Goal: Information Seeking & Learning: Learn about a topic

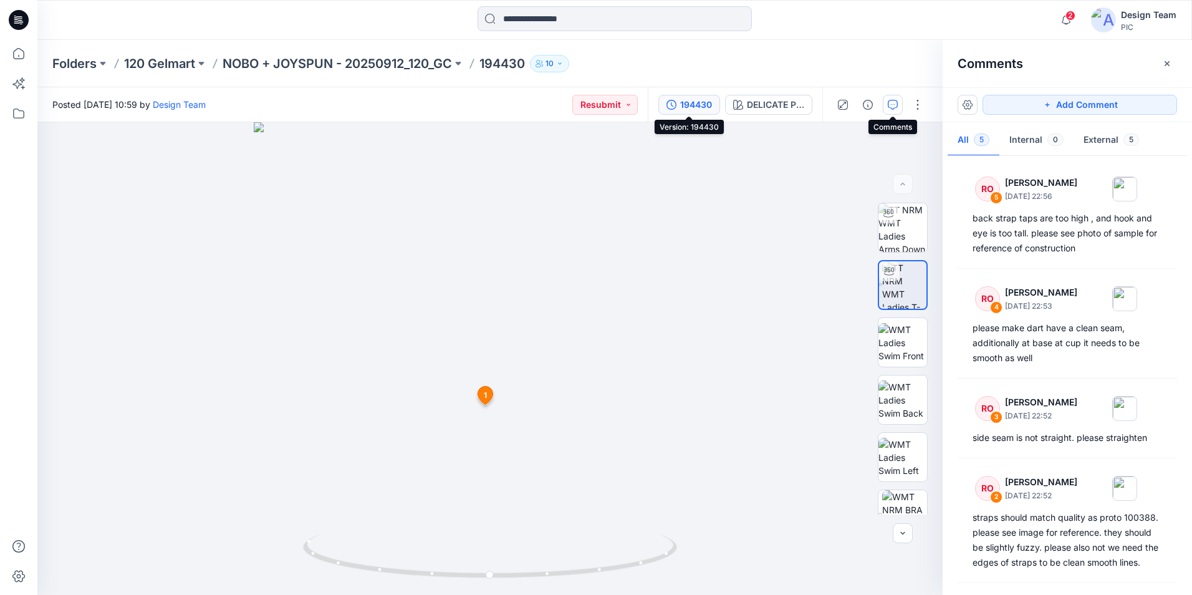
scroll to position [122, 0]
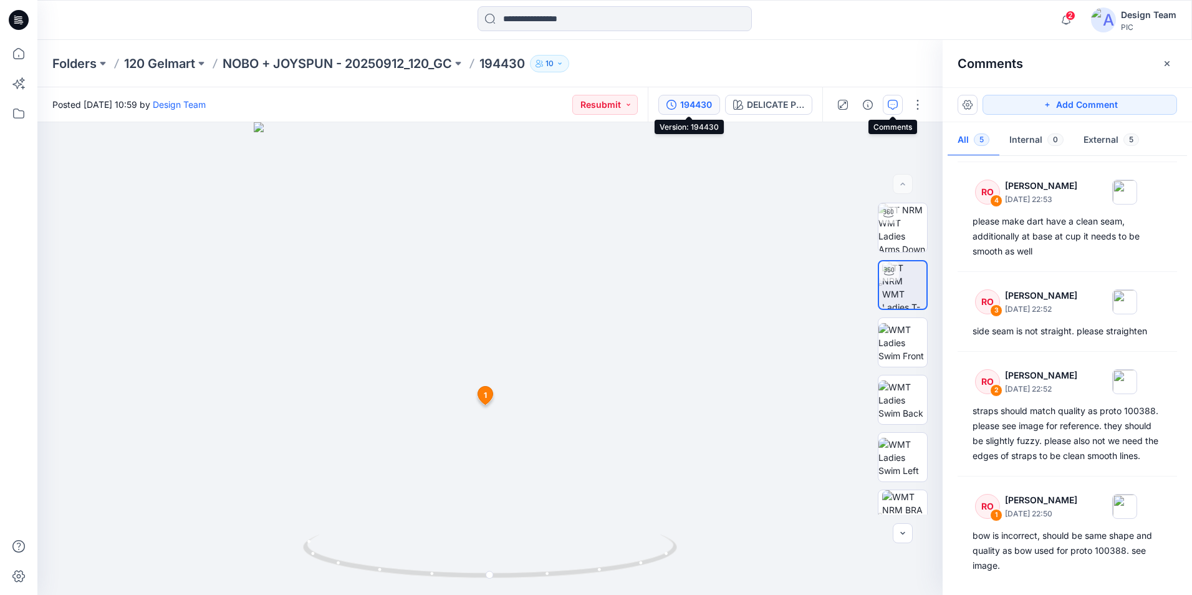
click at [684, 107] on div "194430" at bounding box center [696, 105] width 32 height 14
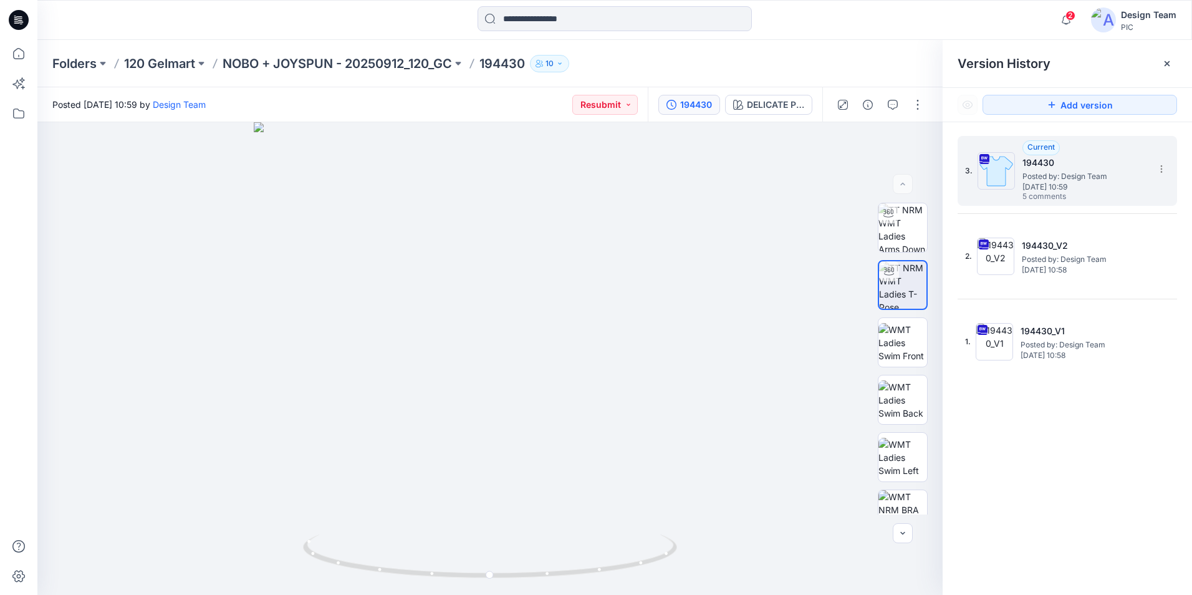
click at [1068, 186] on span "[DATE] 10:59" at bounding box center [1084, 187] width 125 height 9
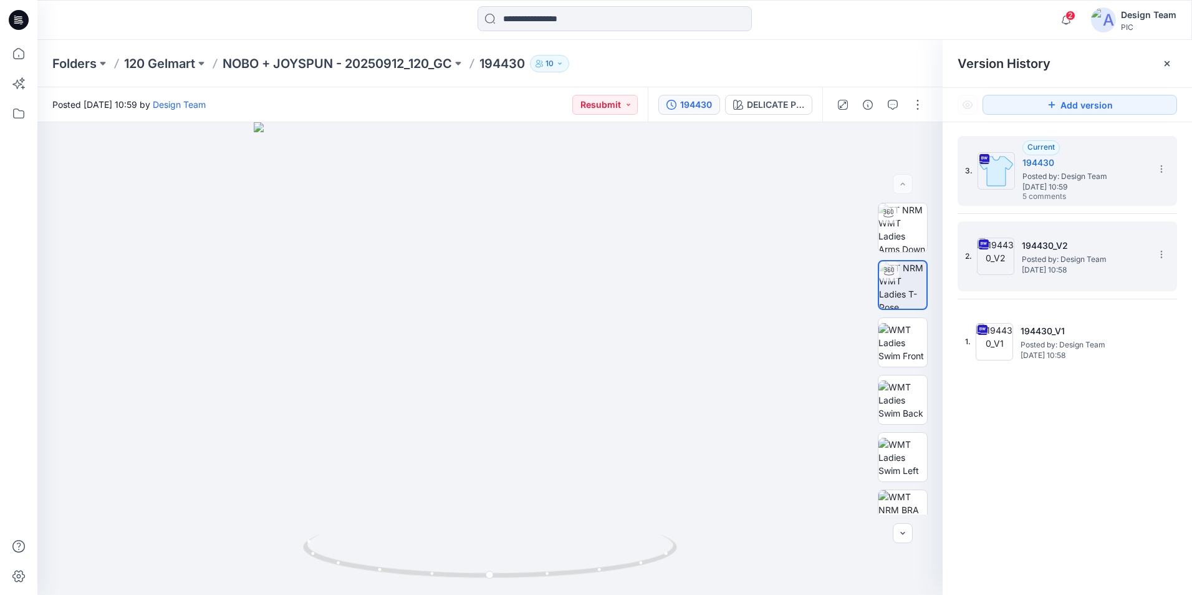
click at [1064, 266] on span "[DATE] 10:58" at bounding box center [1084, 270] width 125 height 9
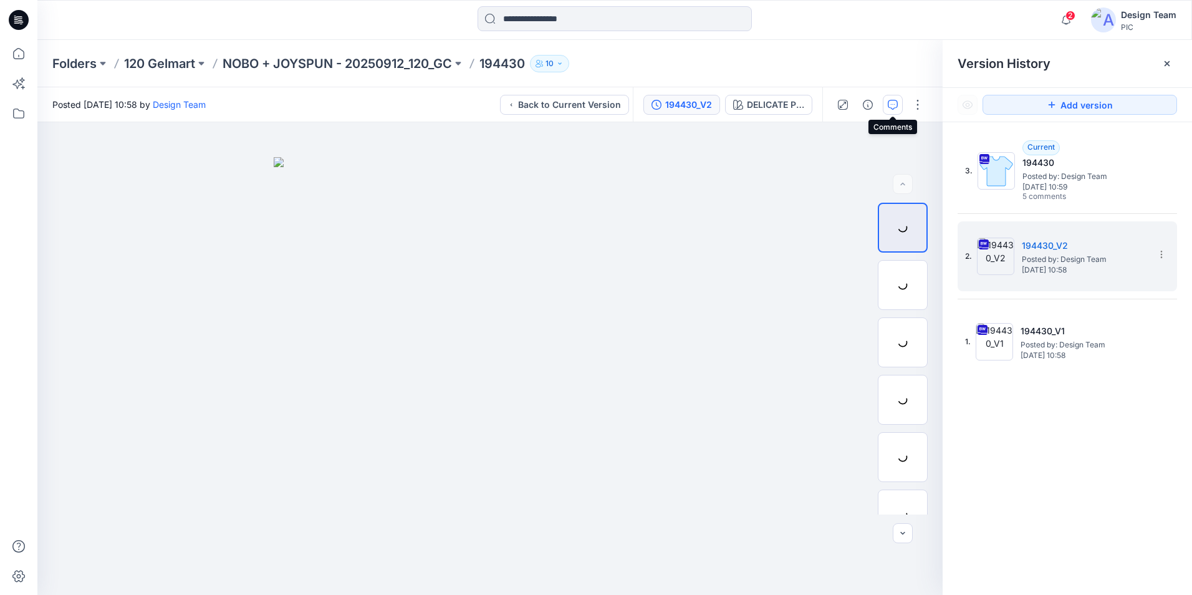
click at [896, 105] on icon "button" at bounding box center [893, 105] width 10 height 10
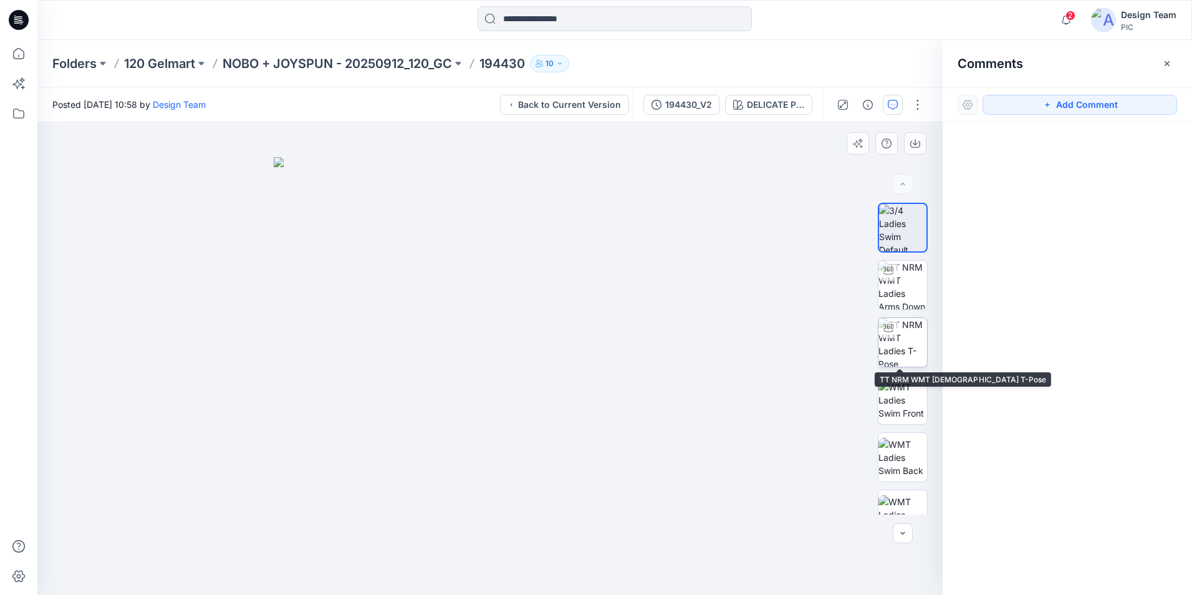
click at [905, 349] on img at bounding box center [902, 342] width 49 height 49
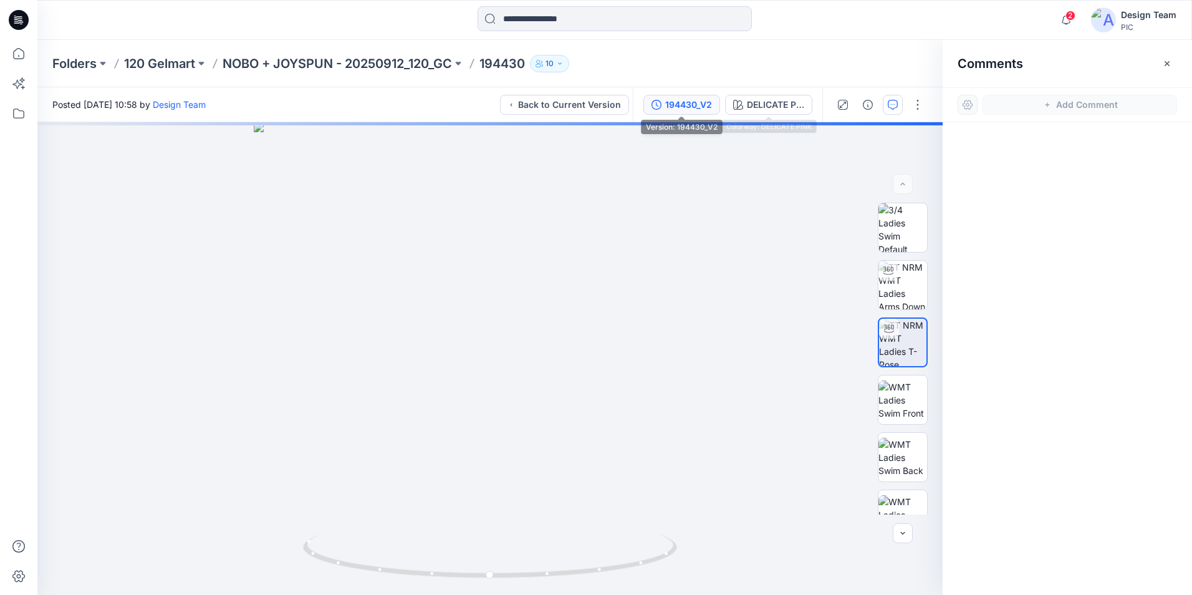
click at [696, 99] on div "194430_V2" at bounding box center [688, 105] width 47 height 14
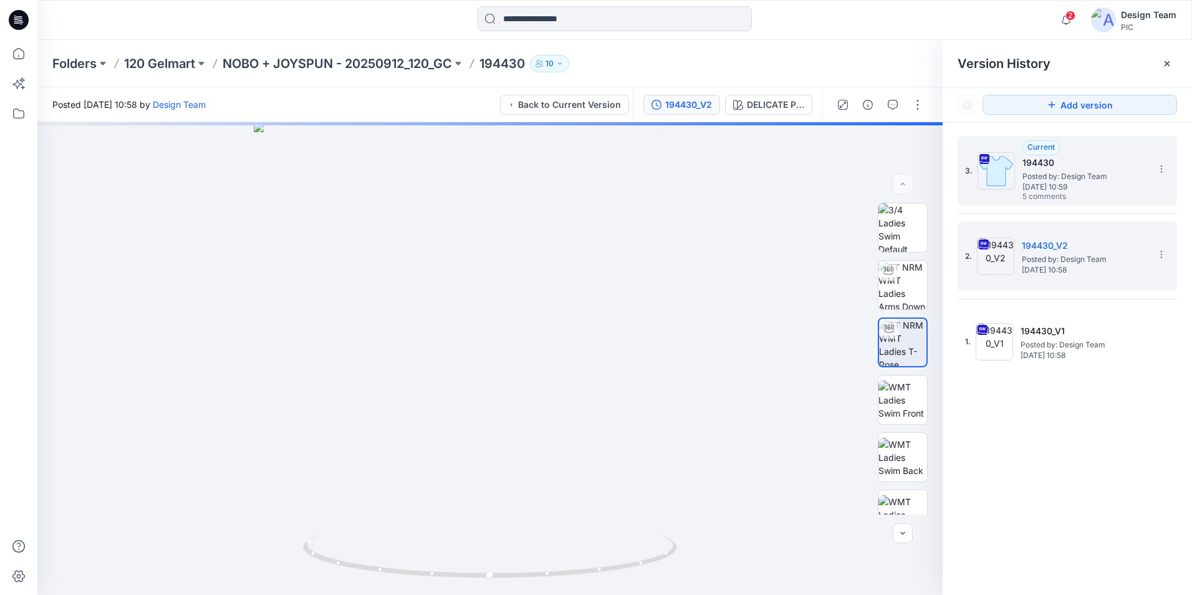
click at [1061, 176] on span "Posted by: Design Team" at bounding box center [1084, 176] width 125 height 12
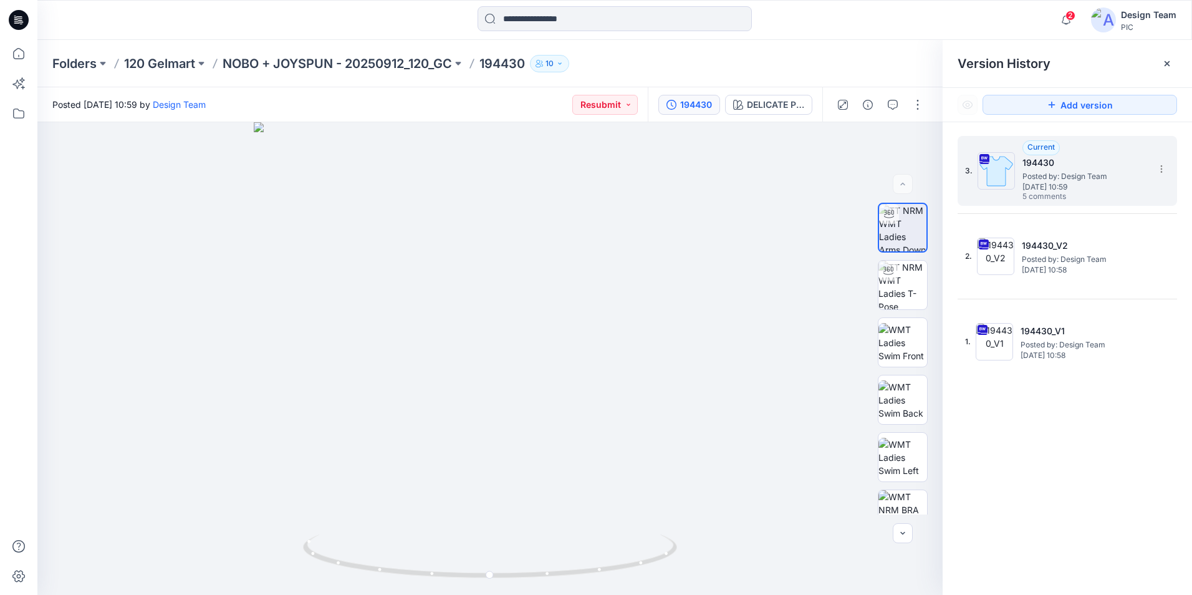
click at [1057, 179] on span "Posted by: Design Team" at bounding box center [1084, 176] width 125 height 12
click at [882, 100] on div at bounding box center [879, 104] width 115 height 35
click at [894, 101] on icon "button" at bounding box center [893, 105] width 10 height 10
